Goal: Complete application form

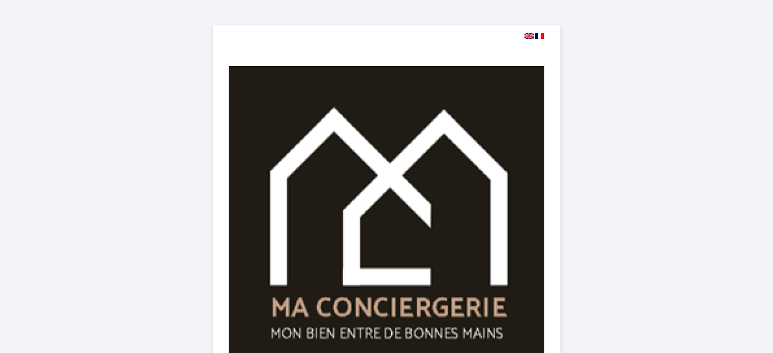
select select
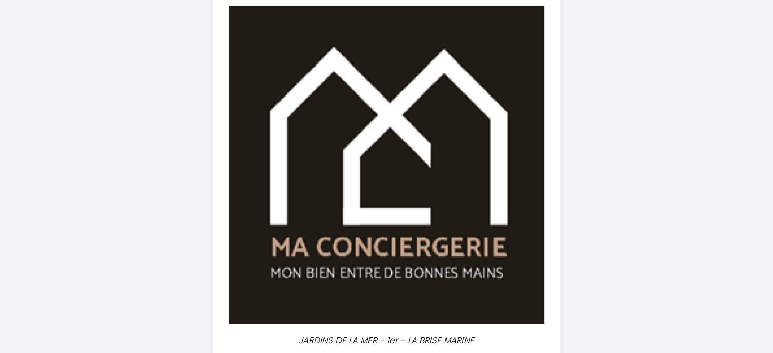
scroll to position [254, 0]
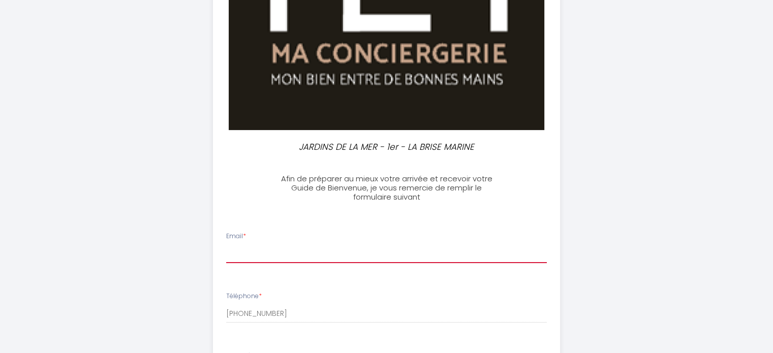
click at [266, 257] on input "Email *" at bounding box center [386, 254] width 321 height 18
type input "[EMAIL_ADDRESS][DOMAIN_NAME]"
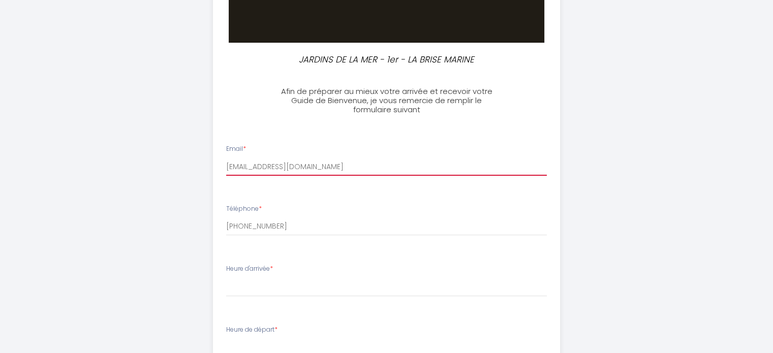
scroll to position [356, 0]
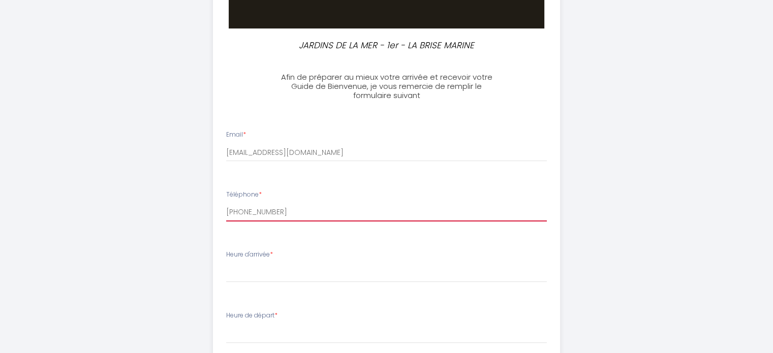
click at [284, 213] on input "[PHONE_NUMBER]" at bounding box center [386, 212] width 321 height 18
type input "[PHONE_NUMBER]"
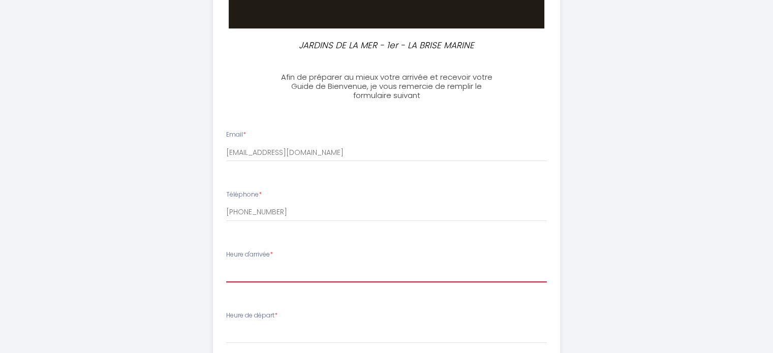
click at [282, 274] on select "17:00 17:30 18:00 18:30 19:00 19:30 20:00" at bounding box center [386, 272] width 321 height 19
select select "17:30"
click at [226, 263] on select "17:00 17:30 18:00 18:30 19:00 19:30 20:00" at bounding box center [386, 272] width 321 height 19
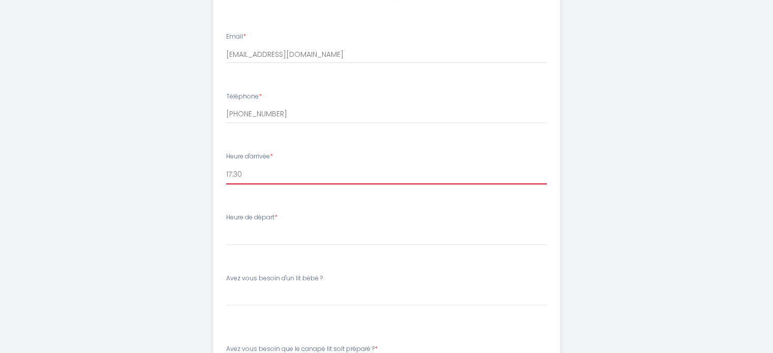
scroll to position [457, 0]
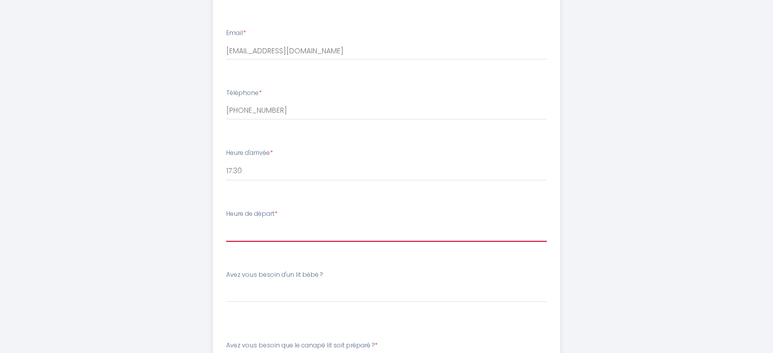
click at [287, 235] on select "00:00 00:30 01:00 01:30 02:00 02:30 03:00 03:30 04:00 04:30 05:00 05:30 06:00 0…" at bounding box center [386, 232] width 321 height 19
select select "10:00"
click at [226, 223] on select "00:00 00:30 01:00 01:30 02:00 02:30 03:00 03:30 04:00 04:30 05:00 05:30 06:00 0…" at bounding box center [386, 232] width 321 height 19
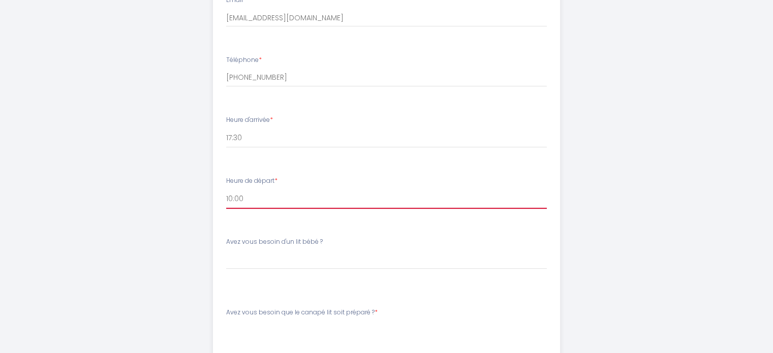
scroll to position [508, 0]
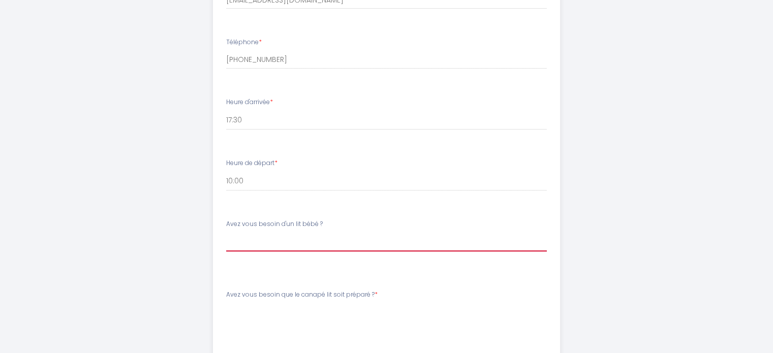
click at [268, 245] on select "[PERSON_NAME] vous besoin d'un lit bébé ? Oui Non" at bounding box center [386, 241] width 321 height 19
select select "Non"
click at [226, 232] on select "[PERSON_NAME] vous besoin d'un lit bébé ? Oui Non" at bounding box center [386, 241] width 321 height 19
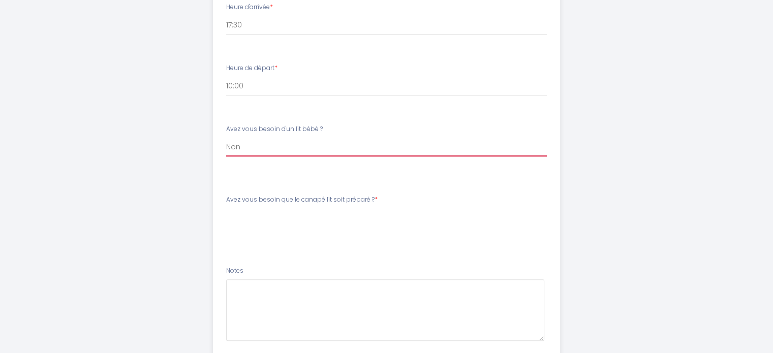
scroll to position [610, 0]
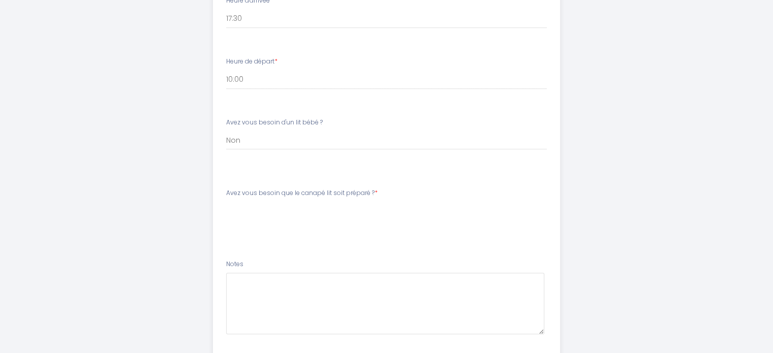
click at [305, 194] on label "Avez vous besoin que le canapé lit soit préparé ? *" at bounding box center [301, 193] width 151 height 10
click at [304, 188] on li "Avez vous besoin que le canapé lit soit préparé ? * [PERSON_NAME] vous besoin q…" at bounding box center [386, 214] width 346 height 65
click at [279, 226] on div "Avez vous besoin que le canapé lit soit préparé ? * [PERSON_NAME] vous besoin q…" at bounding box center [386, 209] width 334 height 43
click at [265, 240] on li "Avez vous besoin que le canapé lit soit préparé ? * [PERSON_NAME] vous besoin q…" at bounding box center [386, 214] width 346 height 65
click at [266, 199] on div "Avez vous besoin que le canapé lit soit préparé ? * [PERSON_NAME] vous besoin q…" at bounding box center [386, 204] width 321 height 33
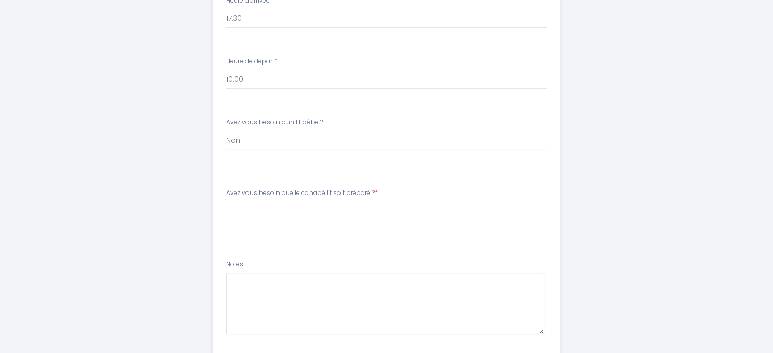
click at [375, 195] on span "*" at bounding box center [375, 192] width 3 height 9
click at [267, 228] on div "Avez vous besoin que le canapé lit soit préparé ? * [PERSON_NAME] vous besoin q…" at bounding box center [386, 209] width 334 height 43
click at [243, 258] on li "Notes" at bounding box center [386, 302] width 346 height 97
click at [234, 178] on ul "Email * [EMAIL_ADDRESS][DOMAIN_NAME] Téléphone * [PHONE_NUMBER] Heure d'arrivée…" at bounding box center [386, 110] width 359 height 493
click at [416, 195] on div "Avez vous besoin que le canapé lit soit préparé ? * [PERSON_NAME] vous besoin q…" at bounding box center [386, 204] width 321 height 33
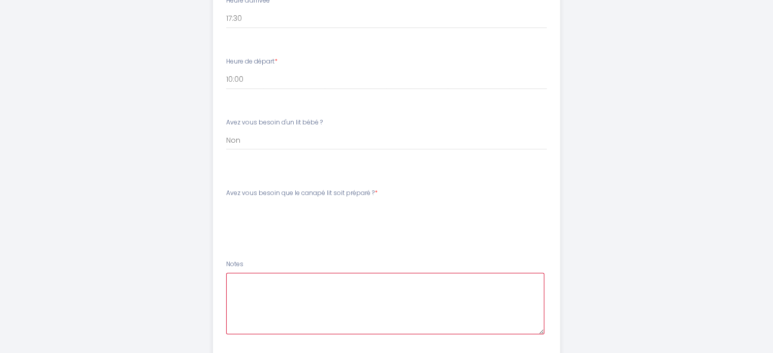
click at [249, 283] on textarea at bounding box center [385, 303] width 318 height 61
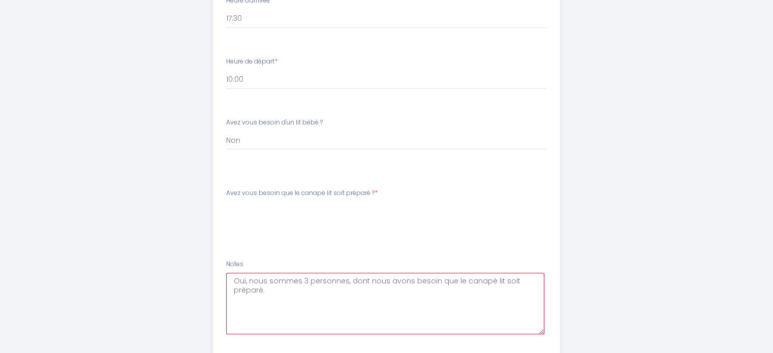
type textarea "Oui, nous sommes 3 personnes, dont nous avons besoin que le canapé lit soit pré…"
click at [251, 237] on li "Avez vous besoin que le canapé lit soit préparé ? * [PERSON_NAME] vous besoin q…" at bounding box center [386, 214] width 346 height 65
drag, startPoint x: 235, startPoint y: 249, endPoint x: 226, endPoint y: 198, distance: 52.7
click at [235, 247] on ul "Email * [EMAIL_ADDRESS][DOMAIN_NAME] Téléphone * [PHONE_NUMBER] Heure d'arrivée…" at bounding box center [386, 110] width 359 height 493
click at [227, 178] on ul "Email * [EMAIL_ADDRESS][DOMAIN_NAME] Téléphone * [PHONE_NUMBER] Heure d'arrivée…" at bounding box center [386, 110] width 359 height 493
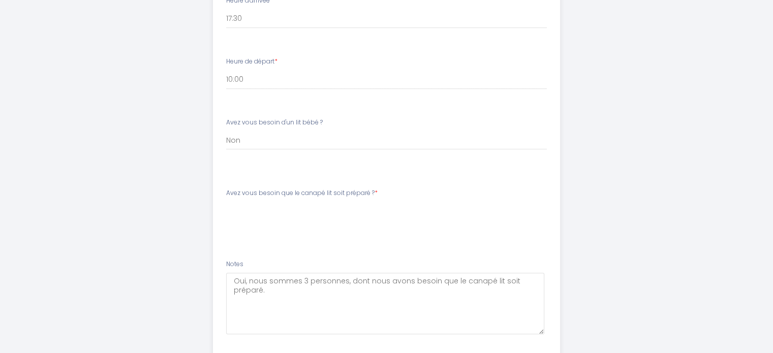
click at [237, 169] on li "Avez vous besoin d'un lit bébé ? [PERSON_NAME] vous besoin d'un lit bébé ? Oui …" at bounding box center [386, 144] width 346 height 65
click at [232, 197] on label "Avez vous besoin que le canapé lit soit préparé ? *" at bounding box center [301, 193] width 151 height 10
drag, startPoint x: 226, startPoint y: 228, endPoint x: 226, endPoint y: 245, distance: 17.3
click at [226, 245] on li "Avez vous besoin que le canapé lit soit préparé ? * [PERSON_NAME] vous besoin q…" at bounding box center [386, 214] width 346 height 65
click at [230, 244] on li "Avez vous besoin que le canapé lit soit préparé ? * [PERSON_NAME] vous besoin q…" at bounding box center [386, 214] width 346 height 65
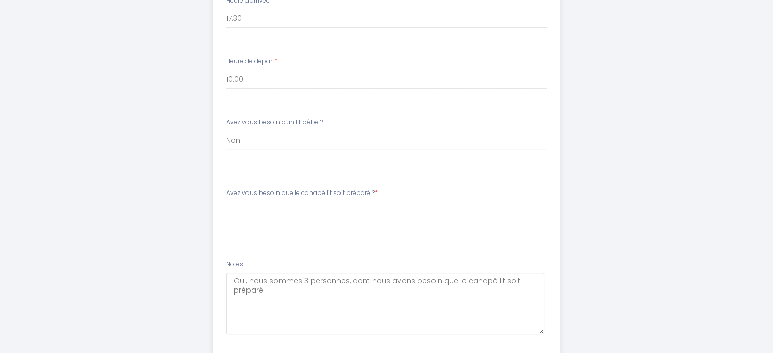
click at [268, 246] on li "Avez vous besoin que le canapé lit soit préparé ? * [PERSON_NAME] vous besoin q…" at bounding box center [386, 214] width 346 height 65
click at [331, 230] on div "Avez vous besoin que le canapé lit soit préparé ? * [PERSON_NAME] vous besoin q…" at bounding box center [386, 209] width 334 height 43
click at [405, 196] on div "Avez vous besoin que le canapé lit soit préparé ? * [PERSON_NAME] vous besoin q…" at bounding box center [386, 204] width 321 height 33
drag, startPoint x: 414, startPoint y: 184, endPoint x: 409, endPoint y: 192, distance: 9.3
click at [409, 192] on li "Avez vous besoin que le canapé lit soit préparé ? * [PERSON_NAME] vous besoin q…" at bounding box center [386, 214] width 346 height 65
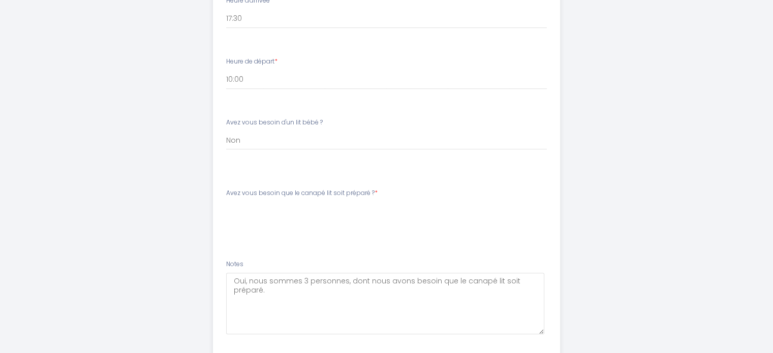
click at [404, 207] on div "Avez vous besoin que le canapé lit soit préparé ? * [PERSON_NAME] vous besoin q…" at bounding box center [386, 204] width 321 height 33
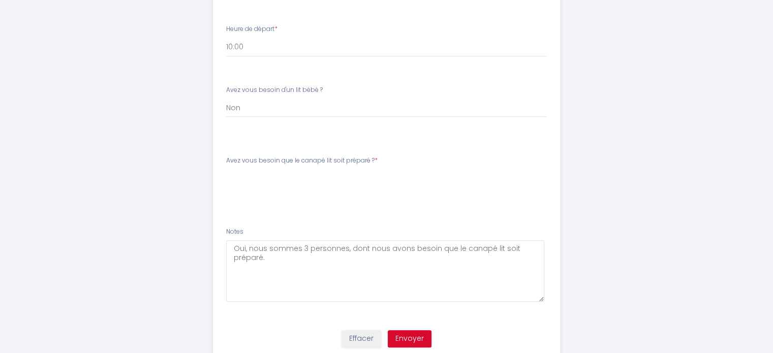
scroll to position [677, 0]
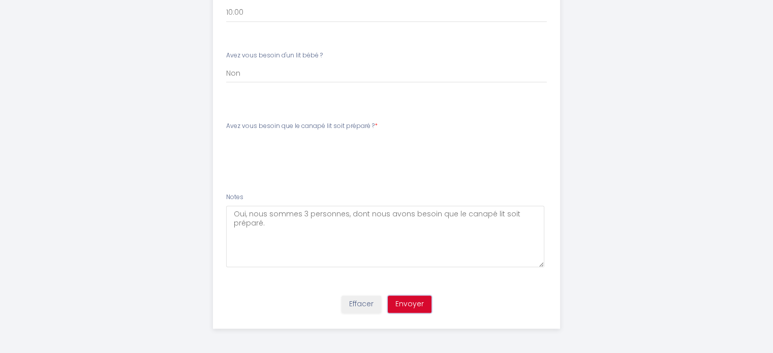
click at [407, 302] on button "Envoyer" at bounding box center [410, 304] width 44 height 17
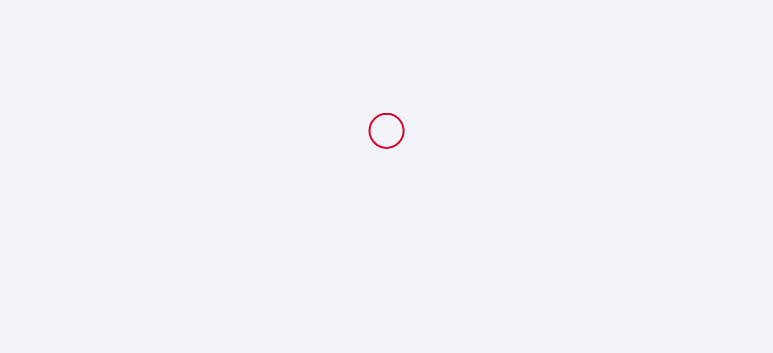
scroll to position [0, 0]
select select "17:30"
select select "10:00"
select select "Non"
select select
